Goal: Register for event/course

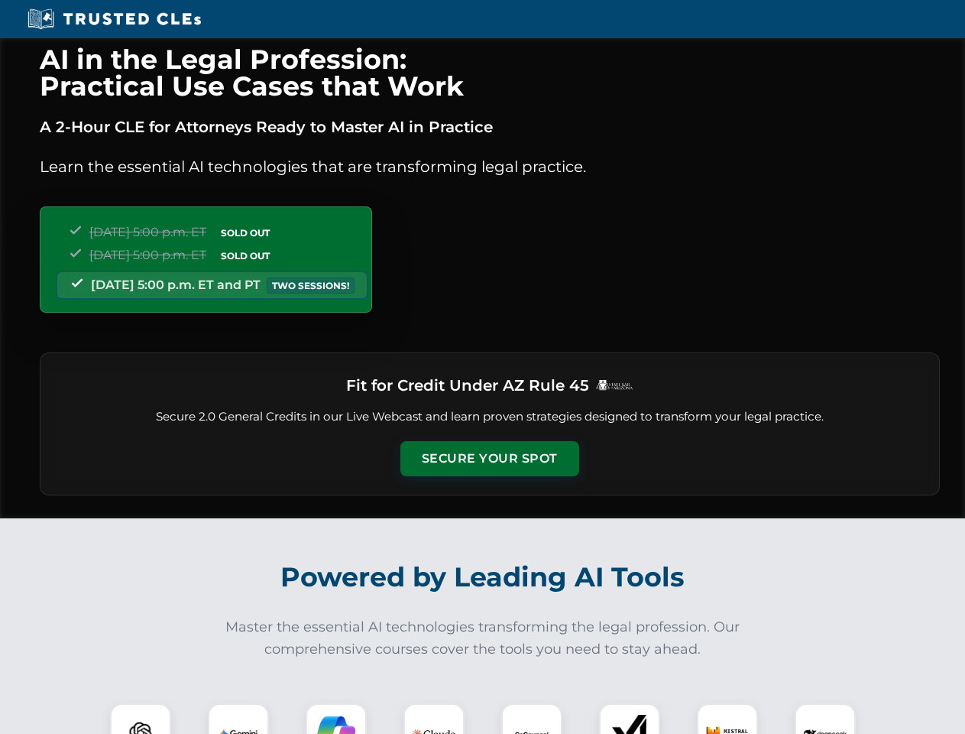
click at [489, 459] on button "Secure Your Spot" at bounding box center [490, 458] width 179 height 35
click at [141, 718] on img at bounding box center [140, 734] width 44 height 44
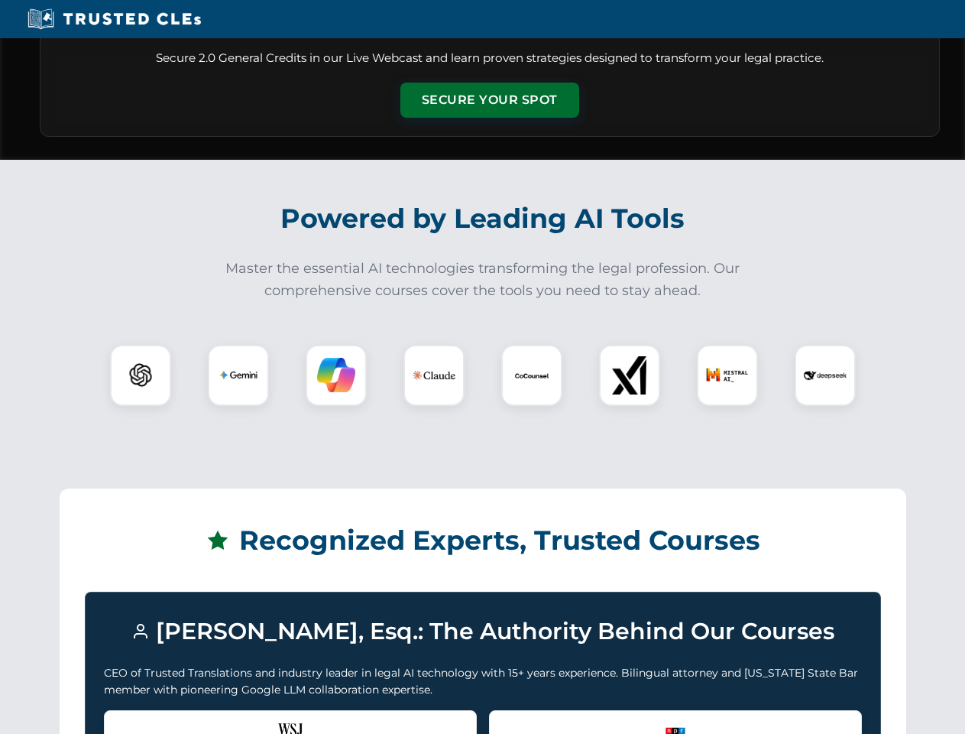
click at [238, 718] on div "Recognized by the WSJ [PERSON_NAME] was featured for his expertise in AI legal …" at bounding box center [290, 740] width 373 height 61
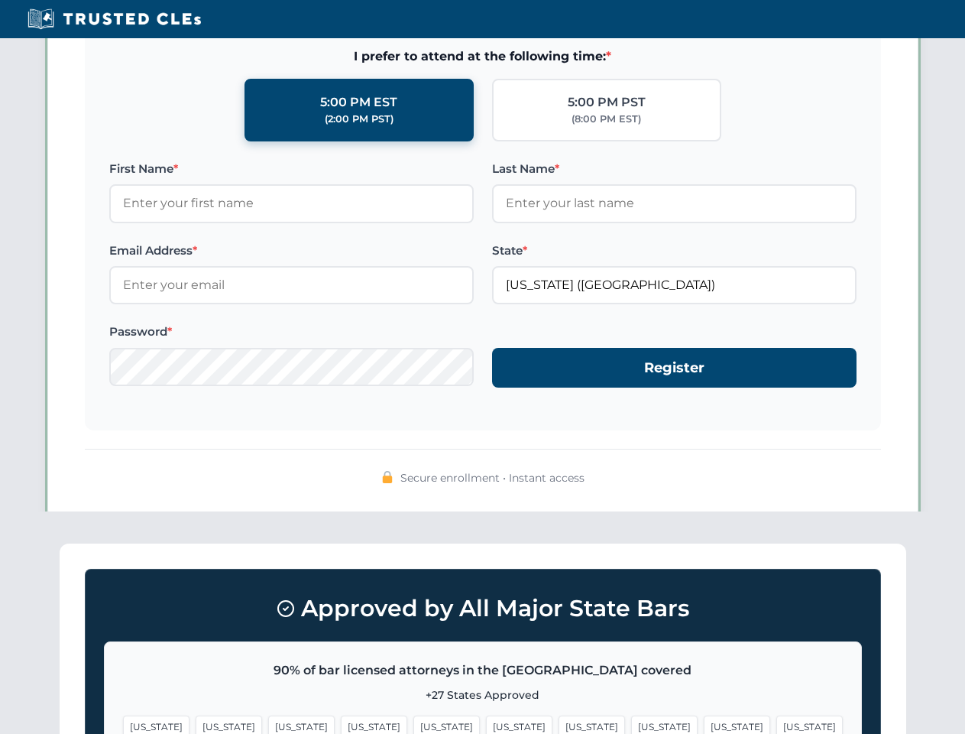
click at [559, 718] on span "[US_STATE]" at bounding box center [592, 726] width 66 height 22
click at [704, 718] on span "[US_STATE]" at bounding box center [737, 726] width 66 height 22
